Goal: Check status: Check status

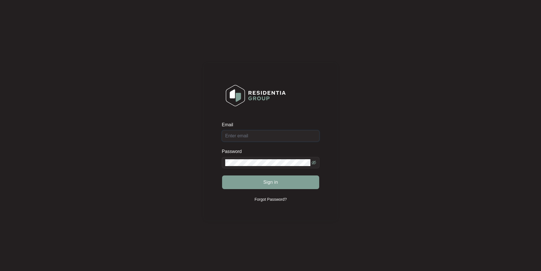
click at [251, 136] on input "Email" at bounding box center [271, 135] width 98 height 11
type input "[EMAIL_ADDRESS][DOMAIN_NAME]"
click at [222, 175] on button "Sign in" at bounding box center [270, 182] width 97 height 14
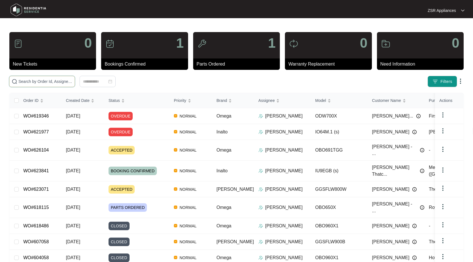
click at [52, 84] on input "text" at bounding box center [45, 81] width 54 height 6
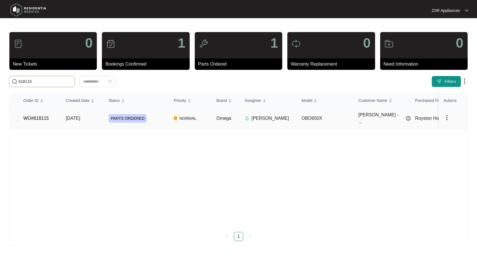
type input "618115"
click at [37, 116] on link "WO#618115" at bounding box center [36, 118] width 26 height 5
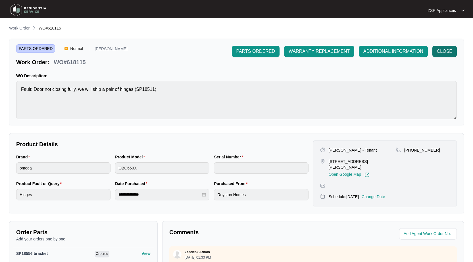
click at [439, 51] on span "CLOSE" at bounding box center [444, 51] width 15 height 7
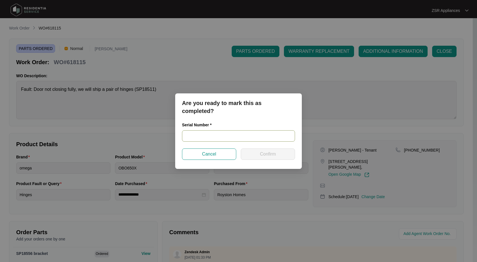
click at [233, 135] on input "text" at bounding box center [238, 135] width 113 height 11
type input "Worn"
click at [267, 157] on span "Confirm" at bounding box center [268, 154] width 16 height 7
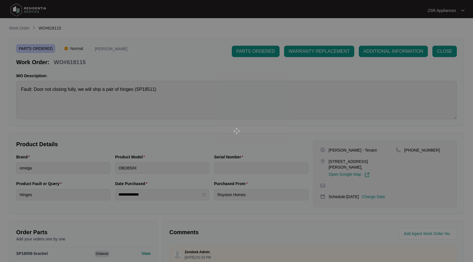
type input "Worn"
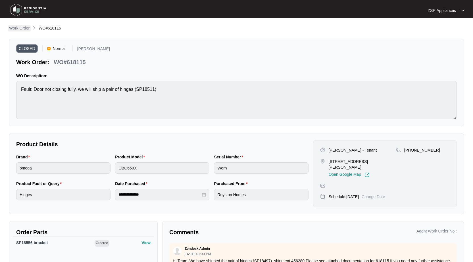
click at [21, 30] on p "Work Order" at bounding box center [19, 28] width 20 height 6
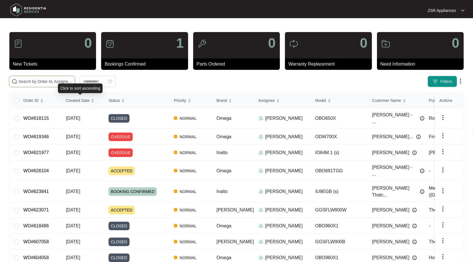
click at [57, 82] on input "text" at bounding box center [45, 81] width 54 height 6
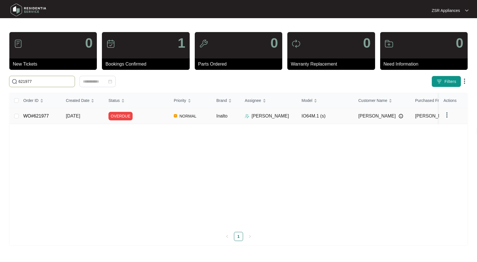
type input "621977"
click at [35, 116] on link "WO#621977" at bounding box center [36, 116] width 26 height 5
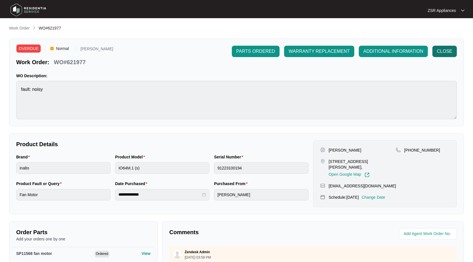
click at [439, 53] on span "CLOSE" at bounding box center [444, 51] width 15 height 7
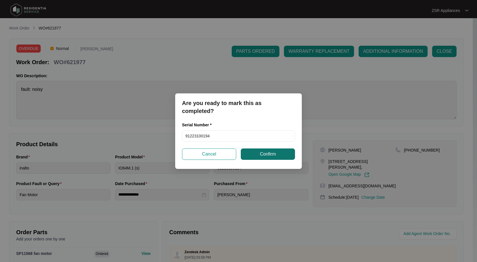
drag, startPoint x: 269, startPoint y: 157, endPoint x: 275, endPoint y: 155, distance: 6.1
click at [269, 157] on span "Confirm" at bounding box center [268, 154] width 16 height 7
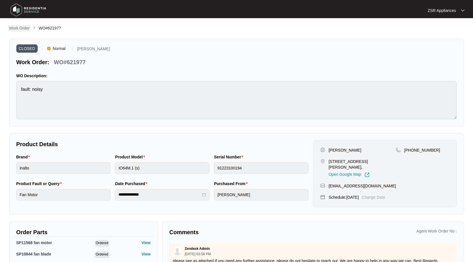
click at [14, 30] on p "Work Order" at bounding box center [19, 28] width 20 height 6
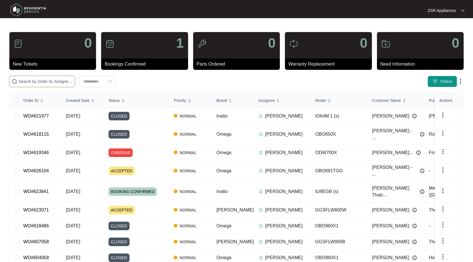
click at [32, 84] on input "text" at bounding box center [45, 81] width 54 height 6
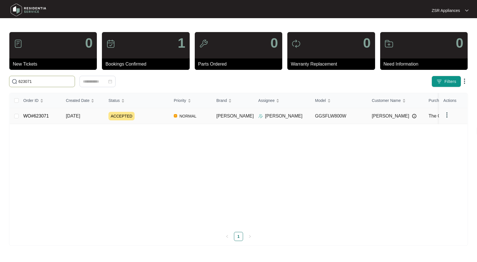
type input "623071"
click at [38, 115] on link "WO#623071" at bounding box center [36, 116] width 26 height 5
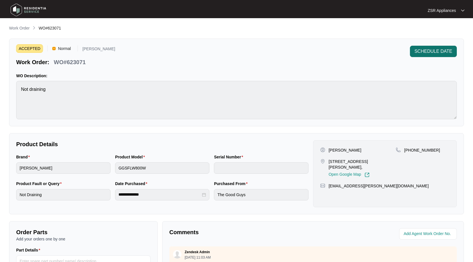
click at [423, 50] on span "SCHEDULE DATE" at bounding box center [433, 51] width 38 height 7
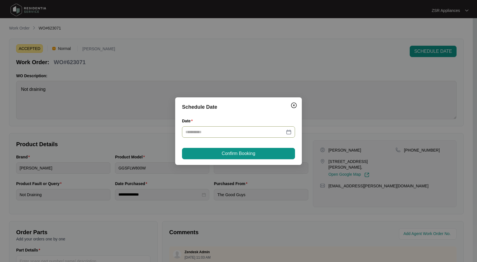
click at [289, 131] on div at bounding box center [238, 132] width 106 height 6
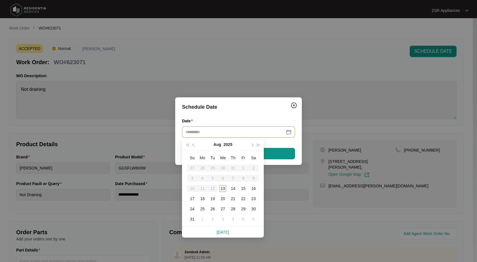
type input "**********"
click at [223, 191] on div "13" at bounding box center [223, 188] width 7 height 7
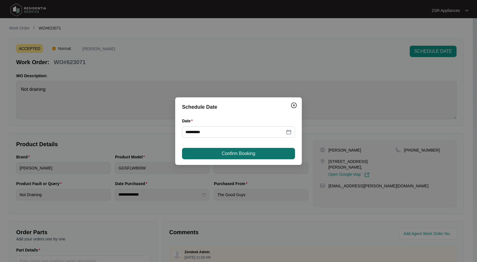
click at [231, 156] on span "Confirm Booking" at bounding box center [239, 153] width 34 height 7
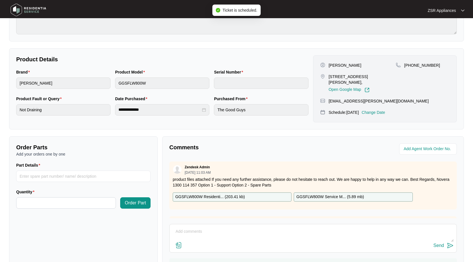
scroll to position [85, 0]
click at [256, 229] on textarea at bounding box center [312, 234] width 281 height 15
paste textarea "Customer complaint of unit not draining and loud in operating Cleared debris fr…"
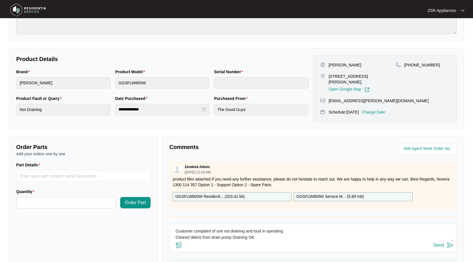
scroll to position [17, 0]
type textarea "Customer complaint of unit not draining and loud in operating Cleared debris fr…"
click at [445, 247] on button "Send" at bounding box center [443, 246] width 20 height 8
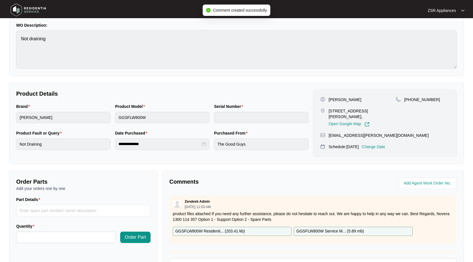
scroll to position [0, 0]
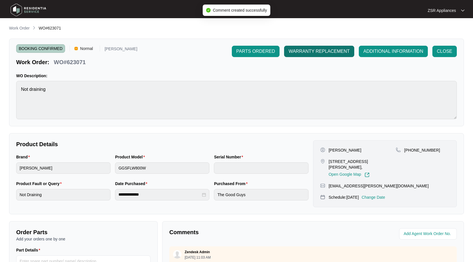
click at [333, 53] on span "WARRANTY REPLACEMENT" at bounding box center [319, 51] width 61 height 7
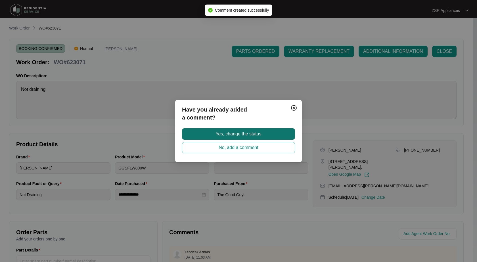
click at [230, 137] on button "Yes, change the status" at bounding box center [238, 133] width 113 height 11
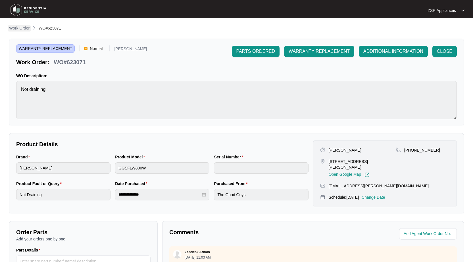
click at [23, 28] on p "Work Order" at bounding box center [19, 28] width 20 height 6
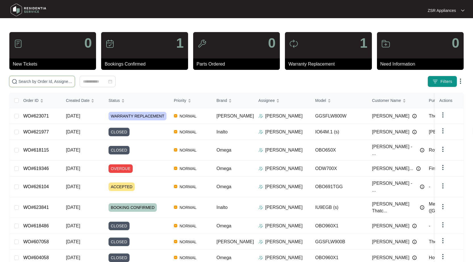
click at [48, 80] on input "text" at bounding box center [45, 81] width 54 height 6
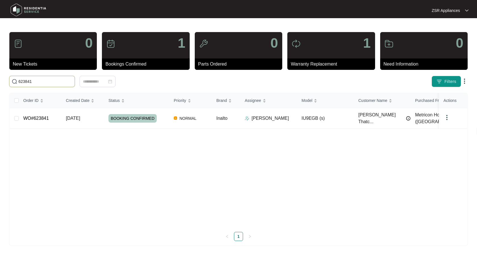
type input "623841"
click at [41, 116] on link "WO#623841" at bounding box center [36, 118] width 26 height 5
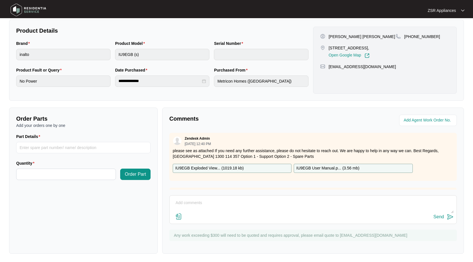
scroll to position [115, 0]
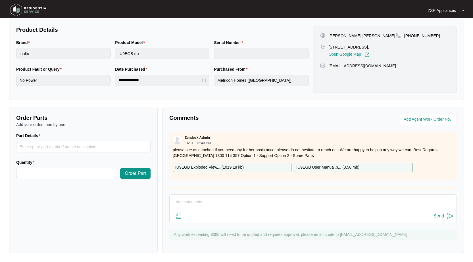
click at [229, 166] on p "IU9EGB Exploded View... ( 1019.18 kb )" at bounding box center [209, 167] width 68 height 6
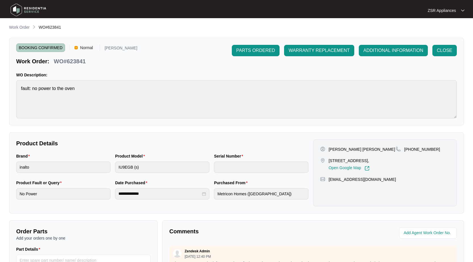
scroll to position [0, 0]
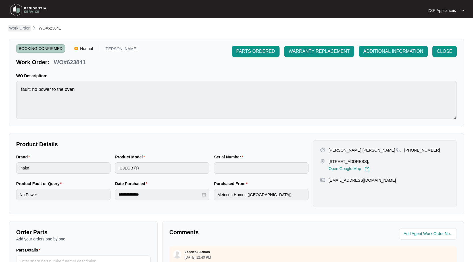
click at [23, 31] on p "Work Order" at bounding box center [19, 28] width 20 height 6
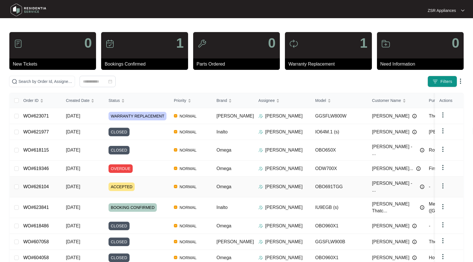
click at [34, 184] on link "WO#626104" at bounding box center [36, 186] width 26 height 5
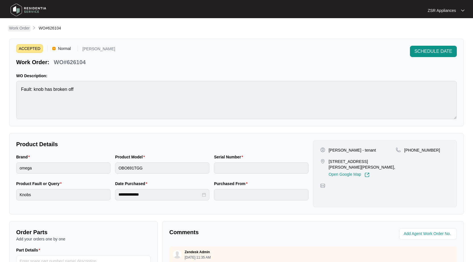
click at [28, 30] on p "Work Order" at bounding box center [19, 28] width 20 height 6
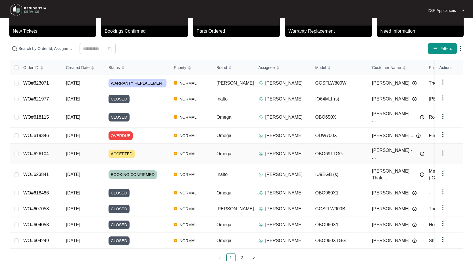
scroll to position [34, 0]
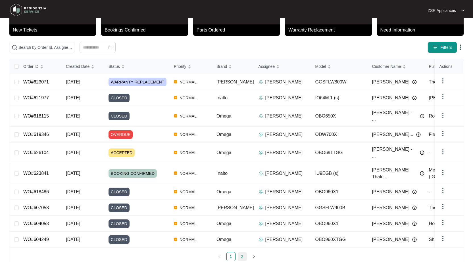
click at [245, 252] on link "2" at bounding box center [242, 256] width 9 height 9
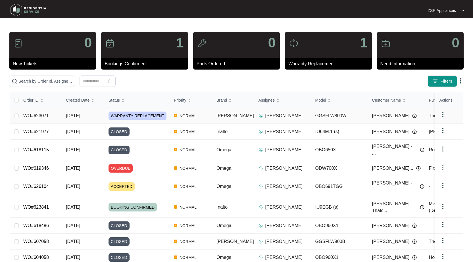
scroll to position [0, 0]
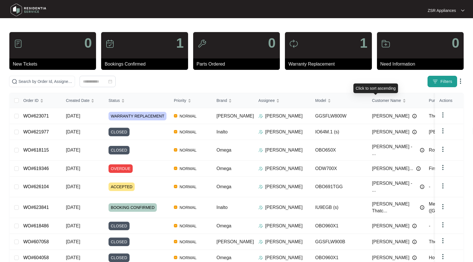
click at [444, 84] on span "Filters" at bounding box center [446, 82] width 12 height 6
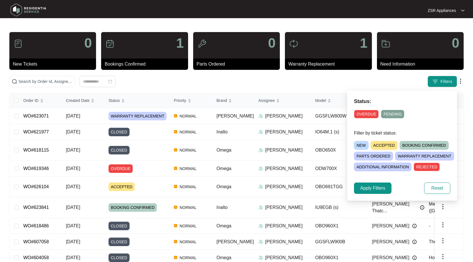
click at [370, 116] on span "OVERDUE" at bounding box center [366, 114] width 25 height 9
click at [389, 114] on span "PENDING" at bounding box center [393, 114] width 23 height 9
click at [377, 185] on span "Apply Filters" at bounding box center [372, 188] width 25 height 7
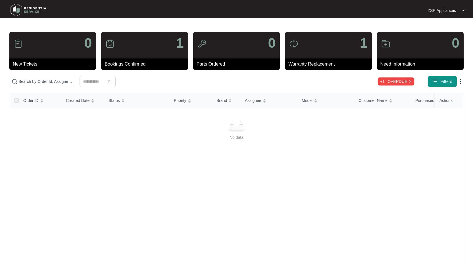
click at [409, 81] on img at bounding box center [409, 81] width 3 height 3
click at [411, 82] on img at bounding box center [409, 81] width 3 height 3
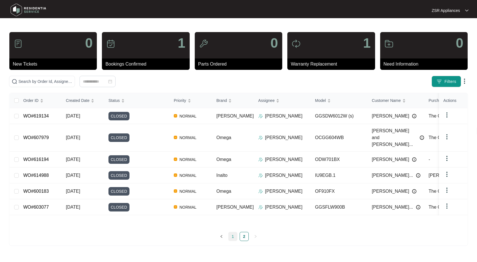
click at [234, 235] on link "1" at bounding box center [233, 236] width 9 height 9
